Goal: Complete application form

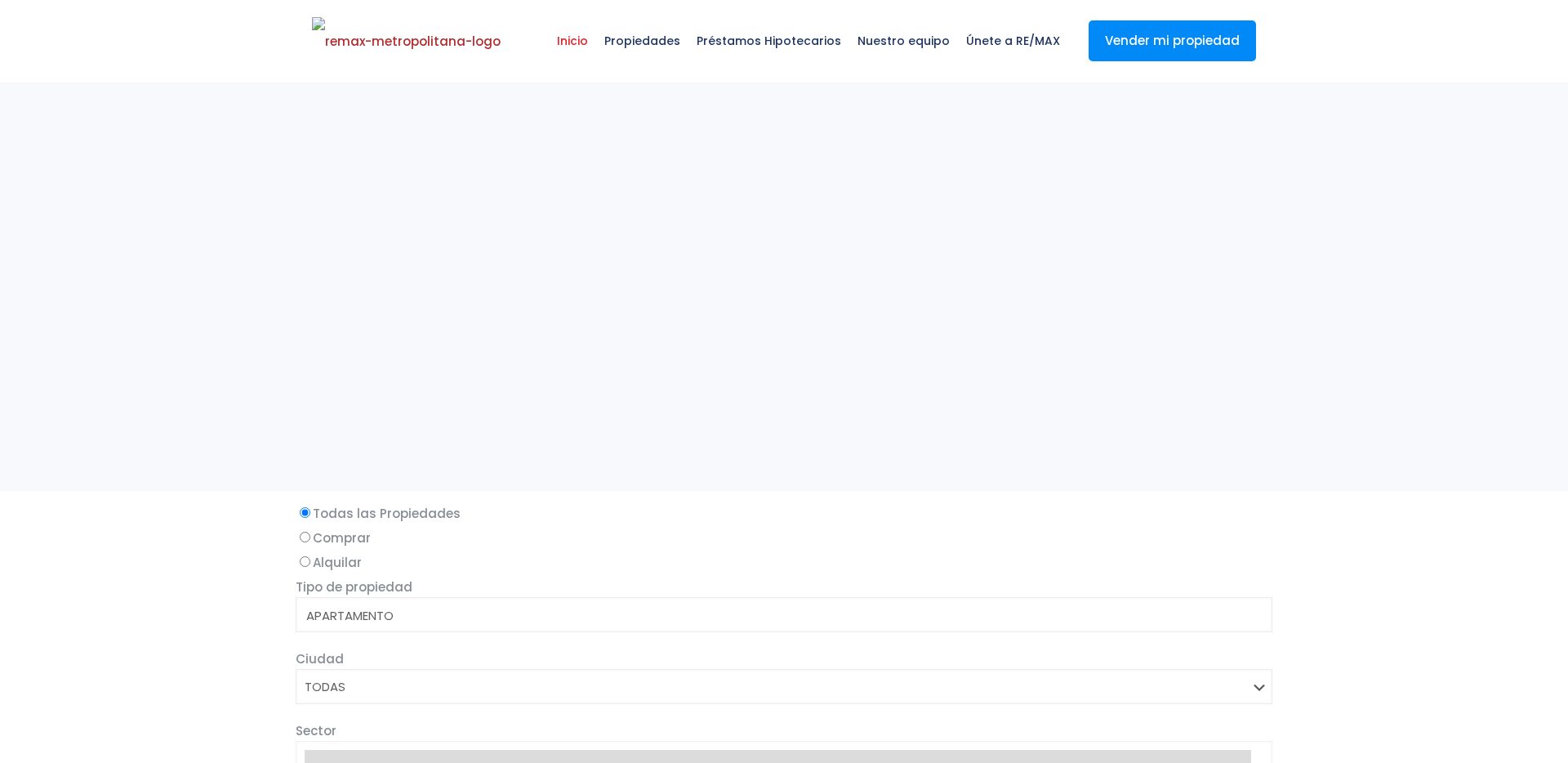
select select
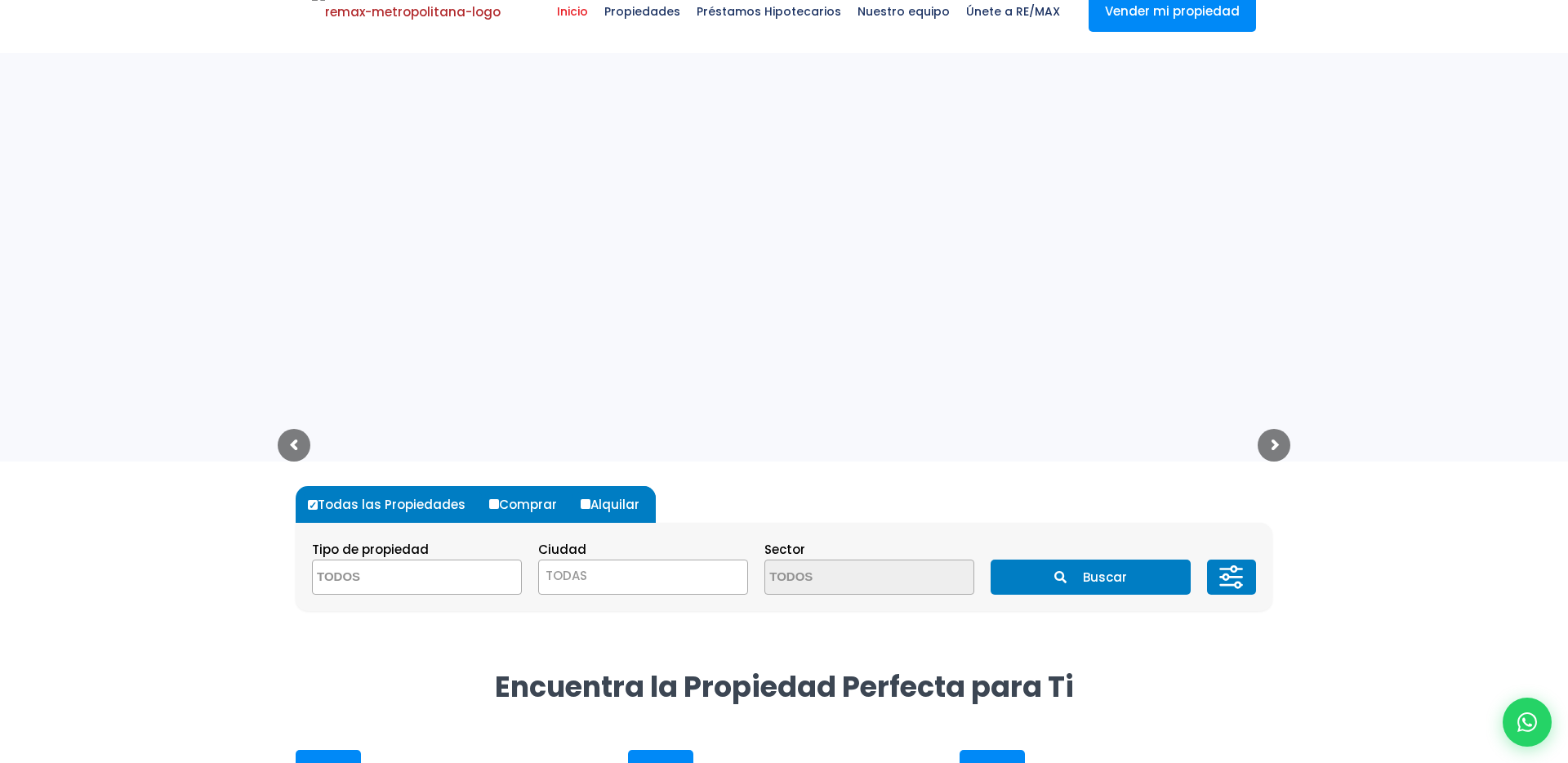
scroll to position [19, 0]
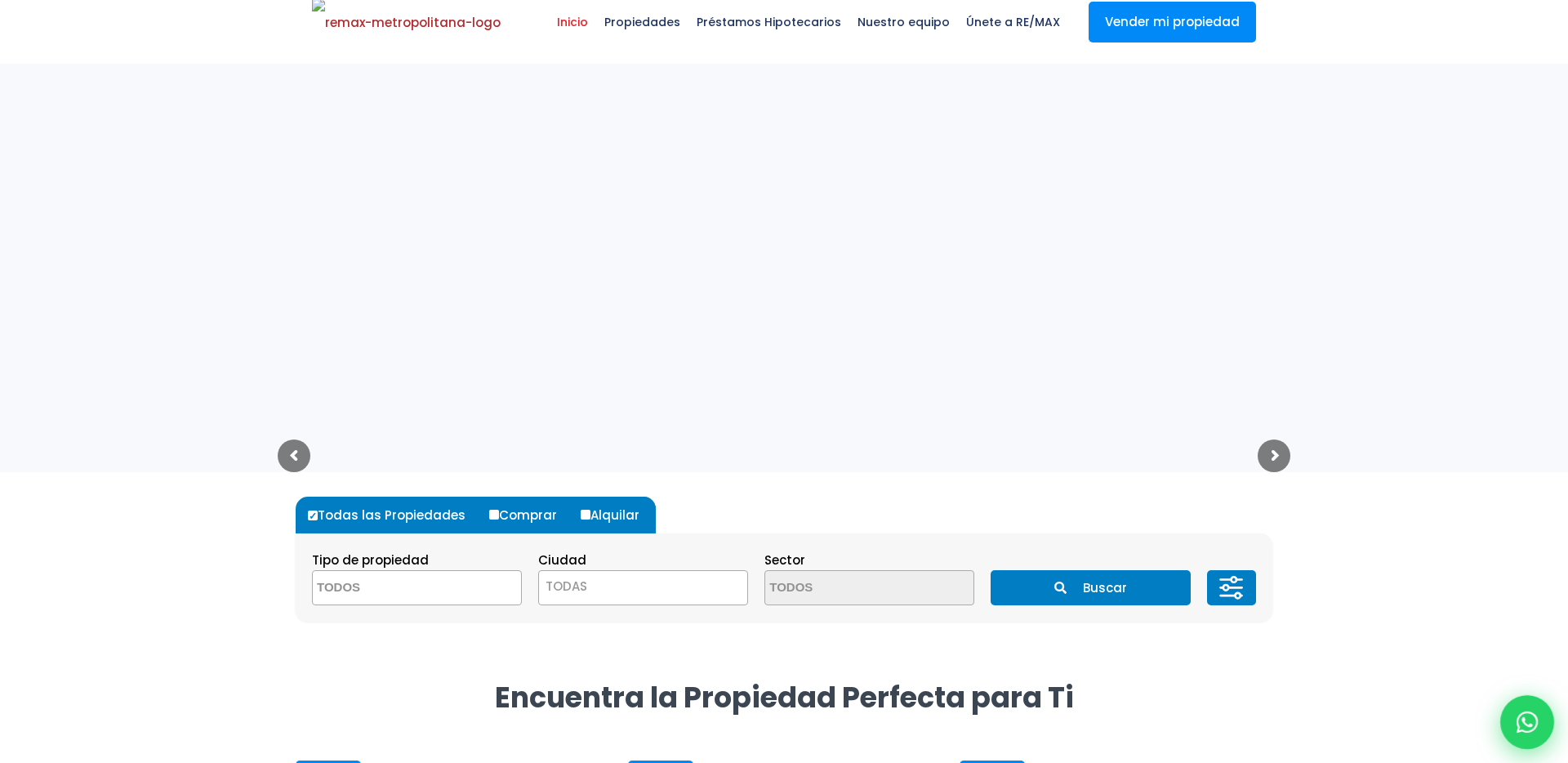
click at [1528, 713] on icon at bounding box center [1527, 721] width 21 height 21
type input "[PERSON_NAME]"
type input "marte"
type input "[PERSON_NAME][EMAIL_ADDRESS][DOMAIN_NAME]"
type input "8292303162"
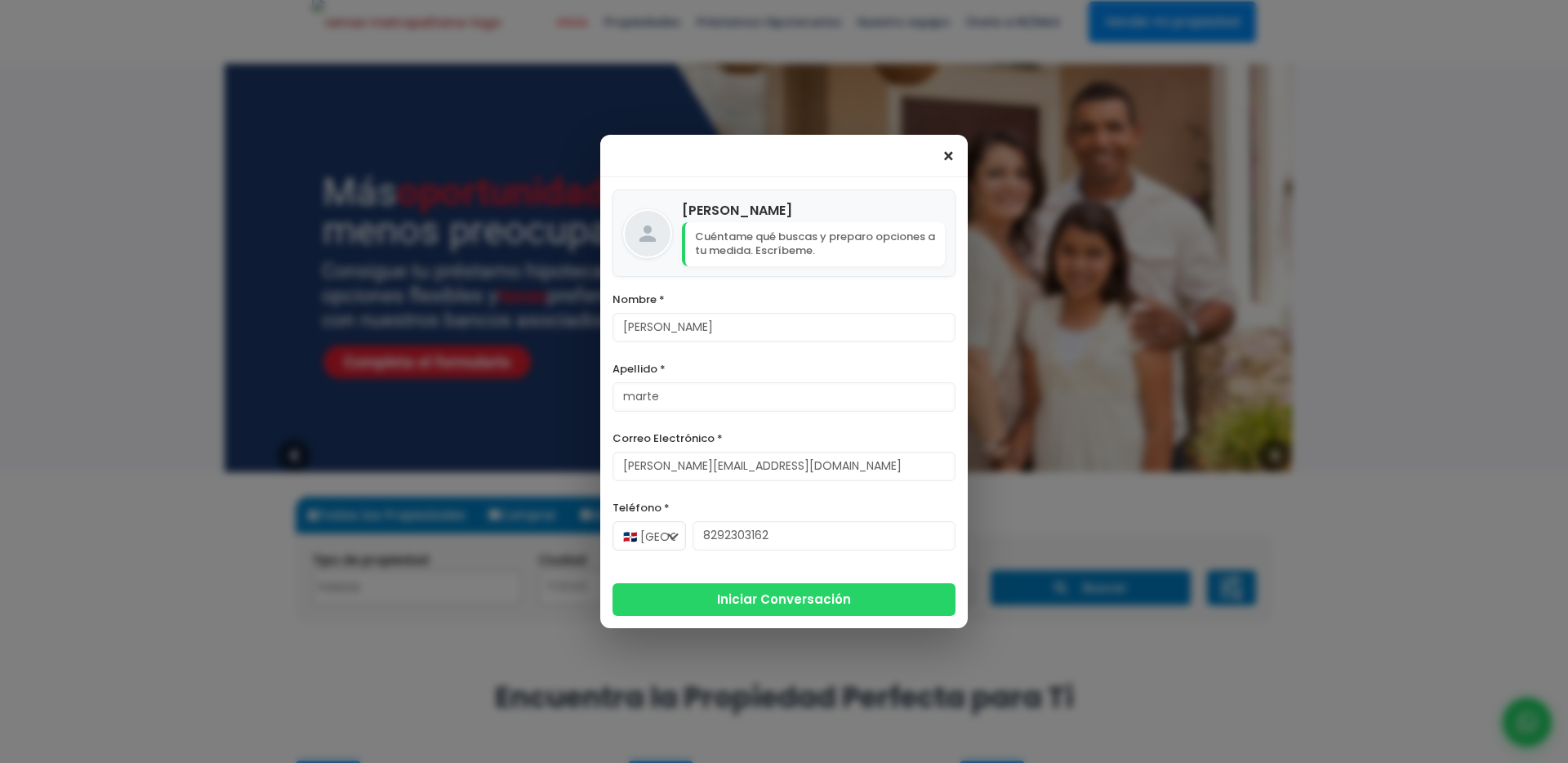
click at [948, 148] on span "×" at bounding box center [948, 156] width 14 height 20
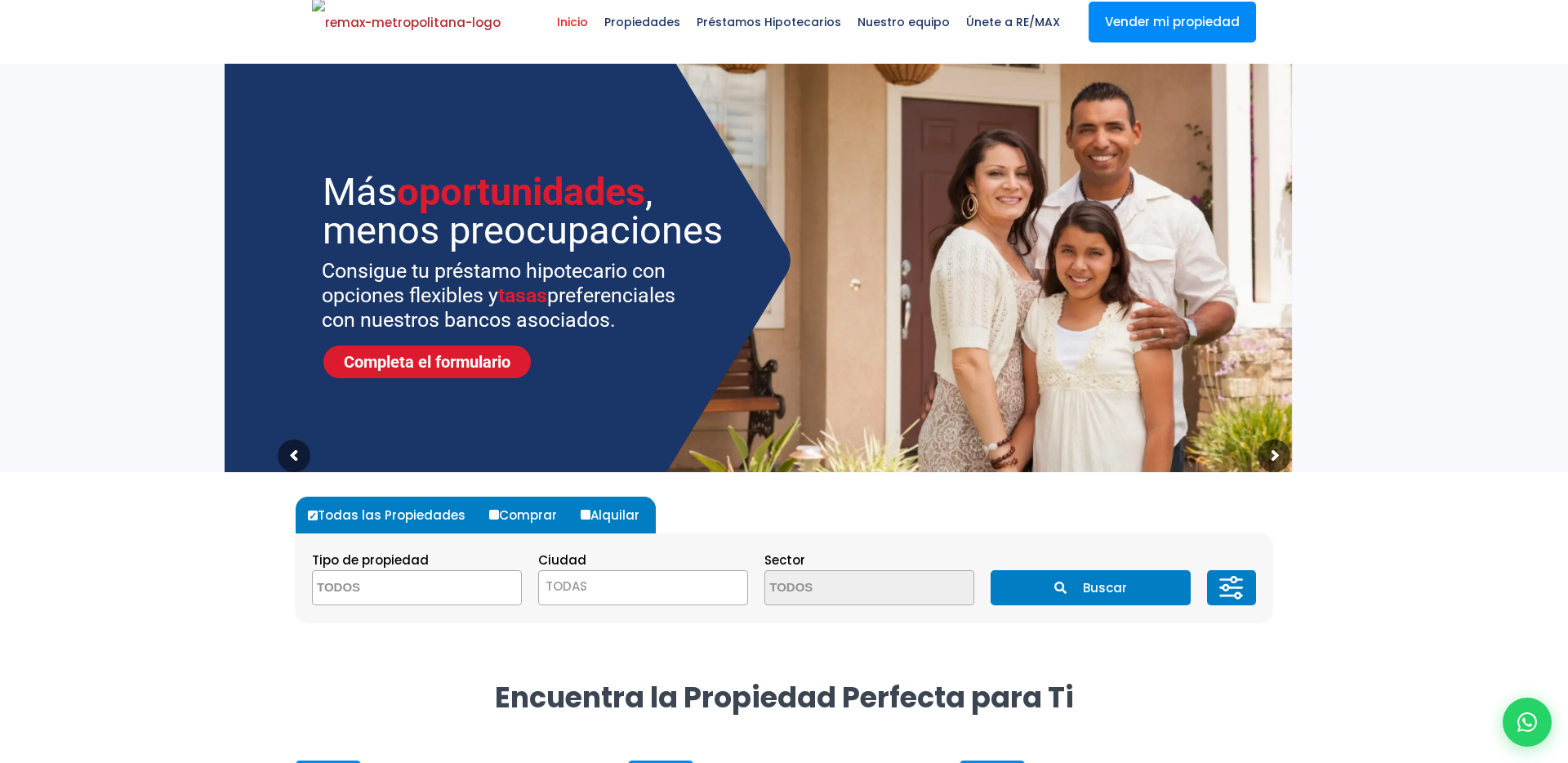
scroll to position [0, 0]
